Goal: Information Seeking & Learning: Find specific fact

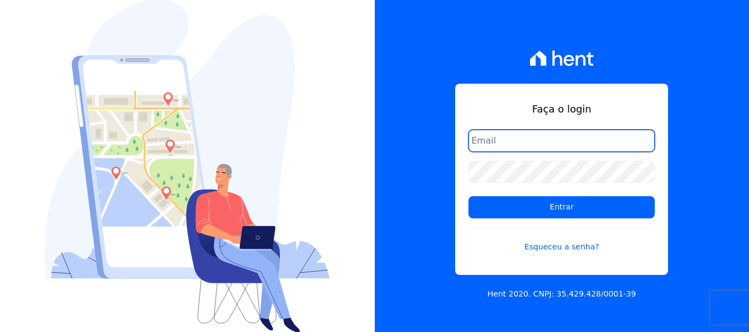
click at [537, 147] on input "email" at bounding box center [562, 141] width 186 height 22
type input "eduarda@alempreendimentos.com"
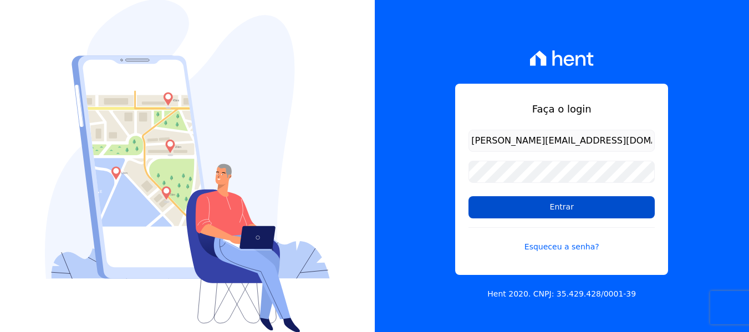
click at [590, 209] on input "Entrar" at bounding box center [562, 207] width 186 height 22
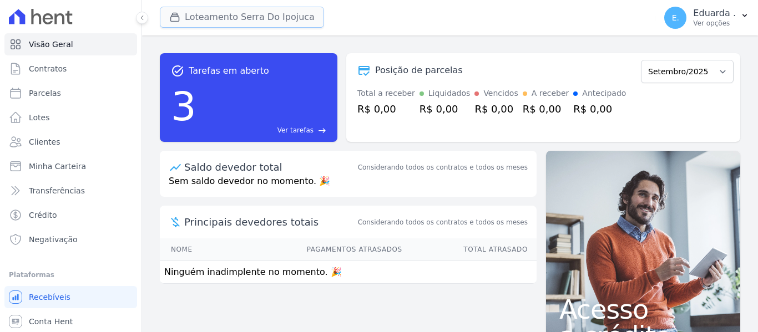
click at [256, 14] on button "Loteamento Serra Do Ipojuca" at bounding box center [242, 17] width 164 height 21
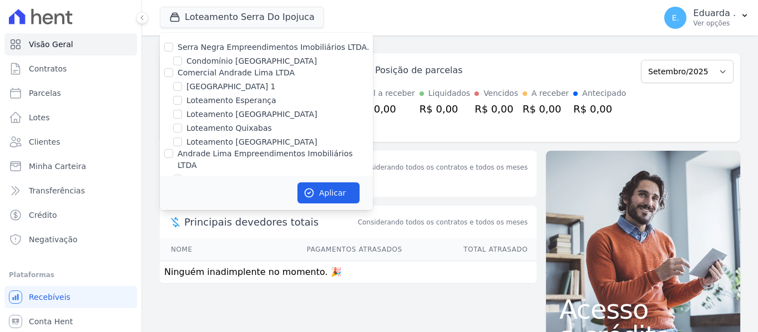
click at [191, 42] on div "Serra Negra Empreendimentos Imobiliários LTDA." at bounding box center [272, 48] width 191 height 12
click at [192, 52] on label "Serra Negra Empreendimentos Imobiliários LTDA." at bounding box center [272, 47] width 191 height 9
click at [173, 52] on input "Serra Negra Empreendimentos Imobiliários LTDA." at bounding box center [168, 47] width 9 height 9
checkbox input "true"
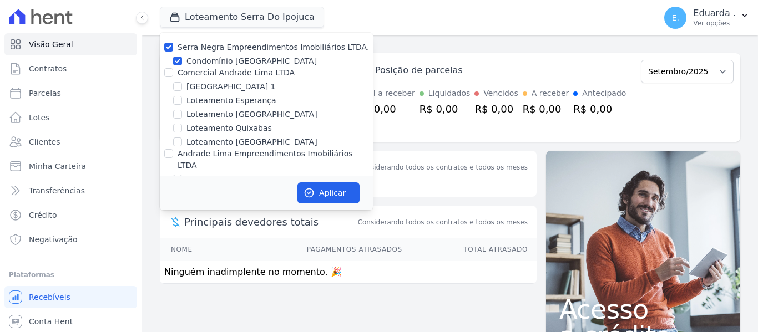
click at [201, 74] on label "Comercial Andrade Lima LTDA" at bounding box center [235, 72] width 117 height 9
click at [173, 74] on input "Comercial Andrade Lima LTDA" at bounding box center [168, 72] width 9 height 9
checkbox input "true"
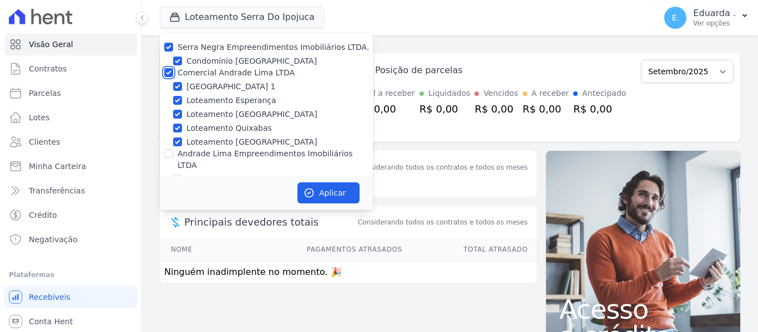
checkbox input "true"
click at [215, 151] on label "Andrade Lima Empreendimentos Imobiliários LTDA" at bounding box center [264, 159] width 175 height 21
click at [173, 151] on input "Andrade Lima Empreendimentos Imobiliários LTDA" at bounding box center [168, 153] width 9 height 9
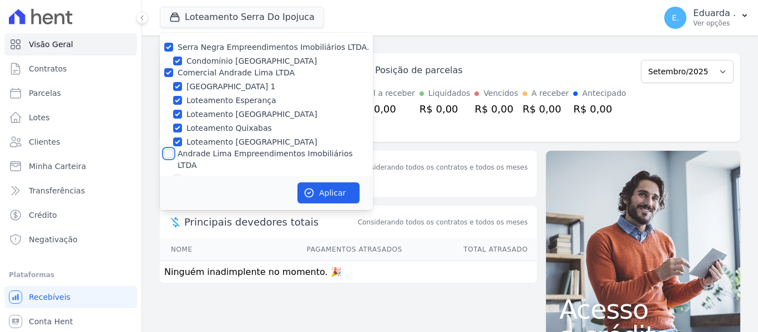
checkbox input "true"
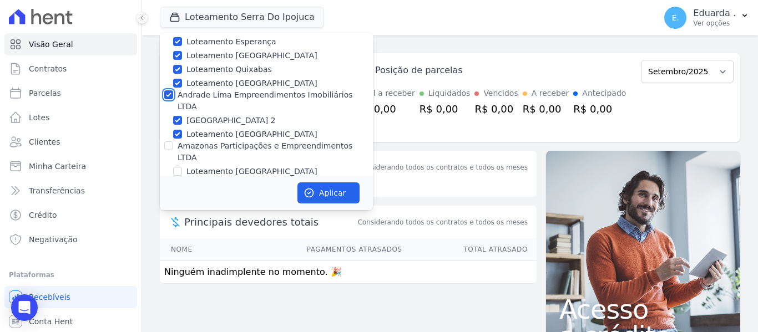
scroll to position [60, 0]
click at [220, 140] on label "Amazonas Participações e Empreendimentos LTDA" at bounding box center [264, 150] width 175 height 21
click at [173, 140] on input "Amazonas Participações e Empreendimentos LTDA" at bounding box center [168, 144] width 9 height 9
checkbox input "true"
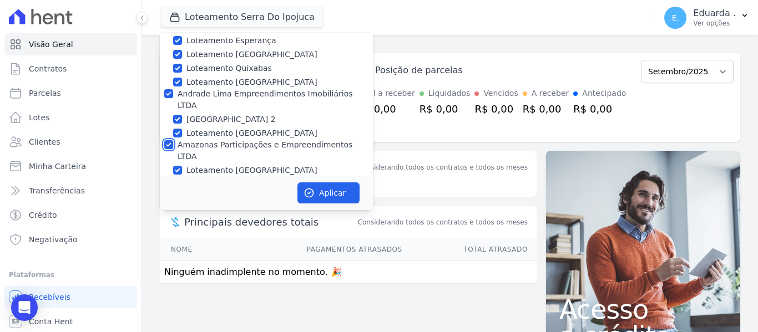
checkbox input "true"
click at [305, 186] on button "Aplicar" at bounding box center [328, 192] width 62 height 21
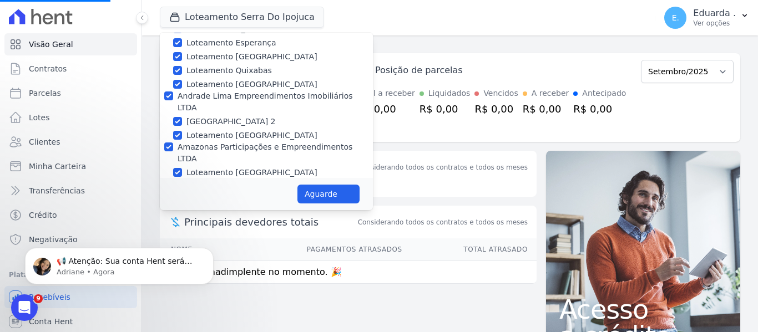
scroll to position [0, 0]
click at [44, 149] on link "Clientes" at bounding box center [70, 142] width 133 height 22
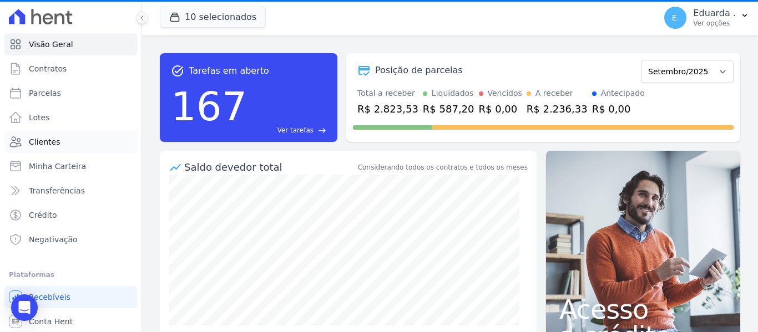
click at [53, 144] on span "Clientes" at bounding box center [44, 141] width 31 height 11
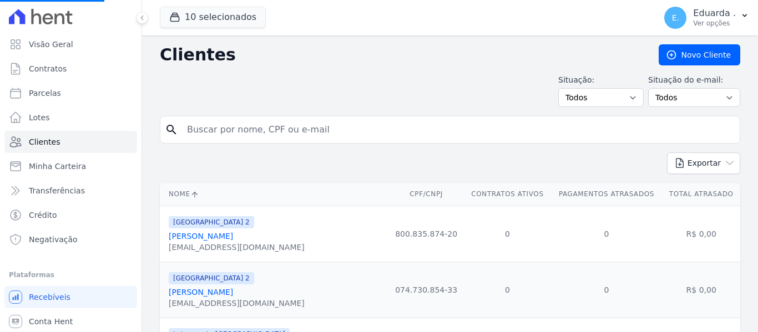
drag, startPoint x: 290, startPoint y: 135, endPoint x: 291, endPoint y: 126, distance: 8.9
click at [290, 130] on input "search" at bounding box center [457, 130] width 555 height 22
paste input "189.088.454-53"
type input "189.088.454-53"
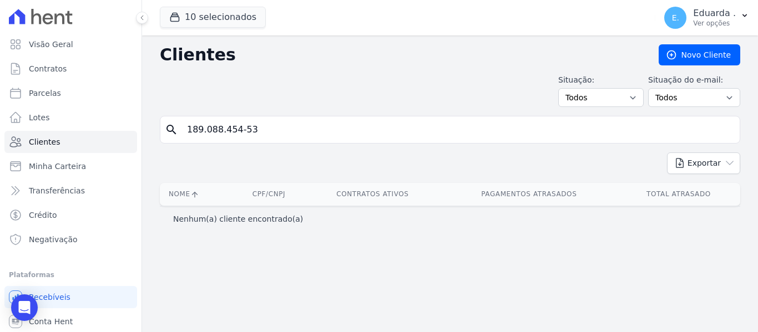
click at [204, 129] on input "189.088.454-53" at bounding box center [457, 130] width 555 height 22
click at [217, 129] on input "189088.454-53" at bounding box center [457, 130] width 555 height 22
click at [232, 128] on input "189088454-53" at bounding box center [457, 130] width 555 height 22
type input "18908845453"
click at [652, 138] on input "18908845453" at bounding box center [457, 130] width 555 height 22
